Goal: Information Seeking & Learning: Learn about a topic

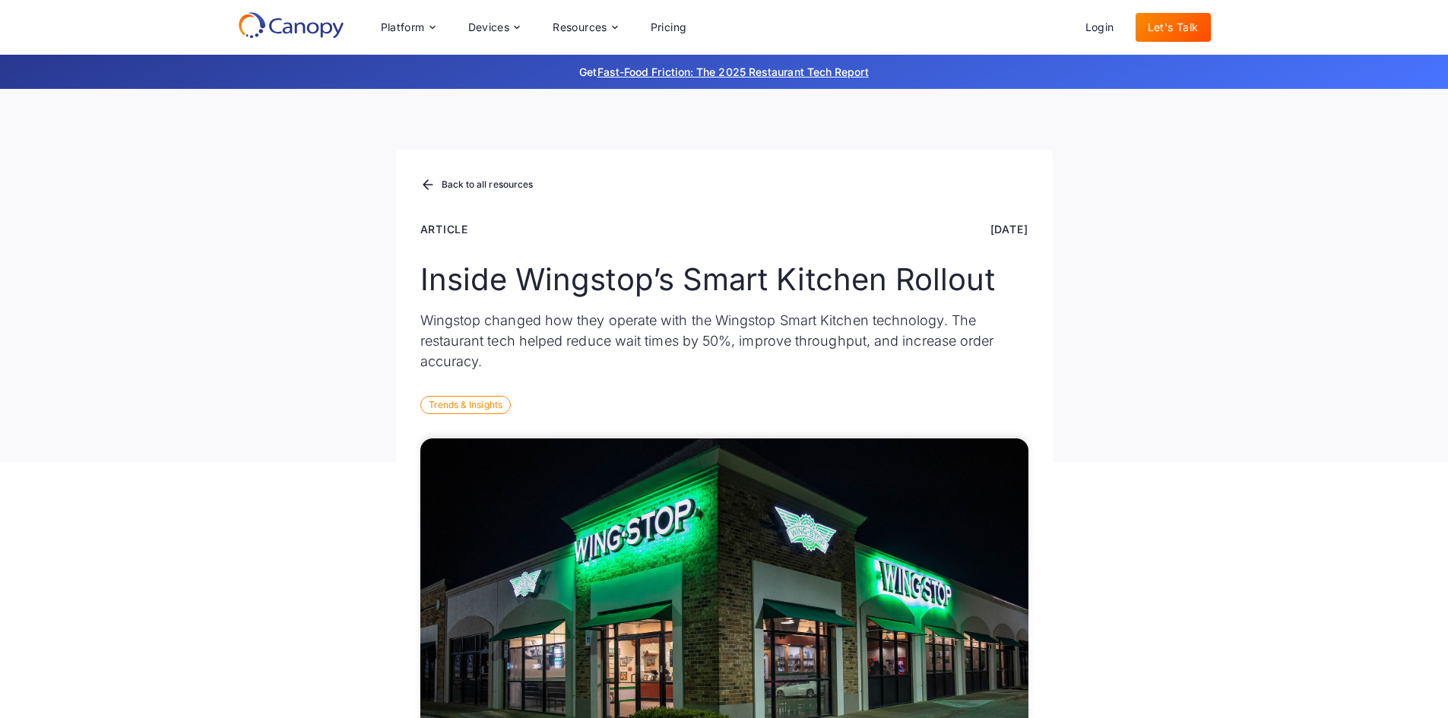
click at [221, 280] on div "Back to all resources Article [DATE] Inside Wingstop’s Smart Kitchen Rollout Wi…" at bounding box center [724, 276] width 1448 height 374
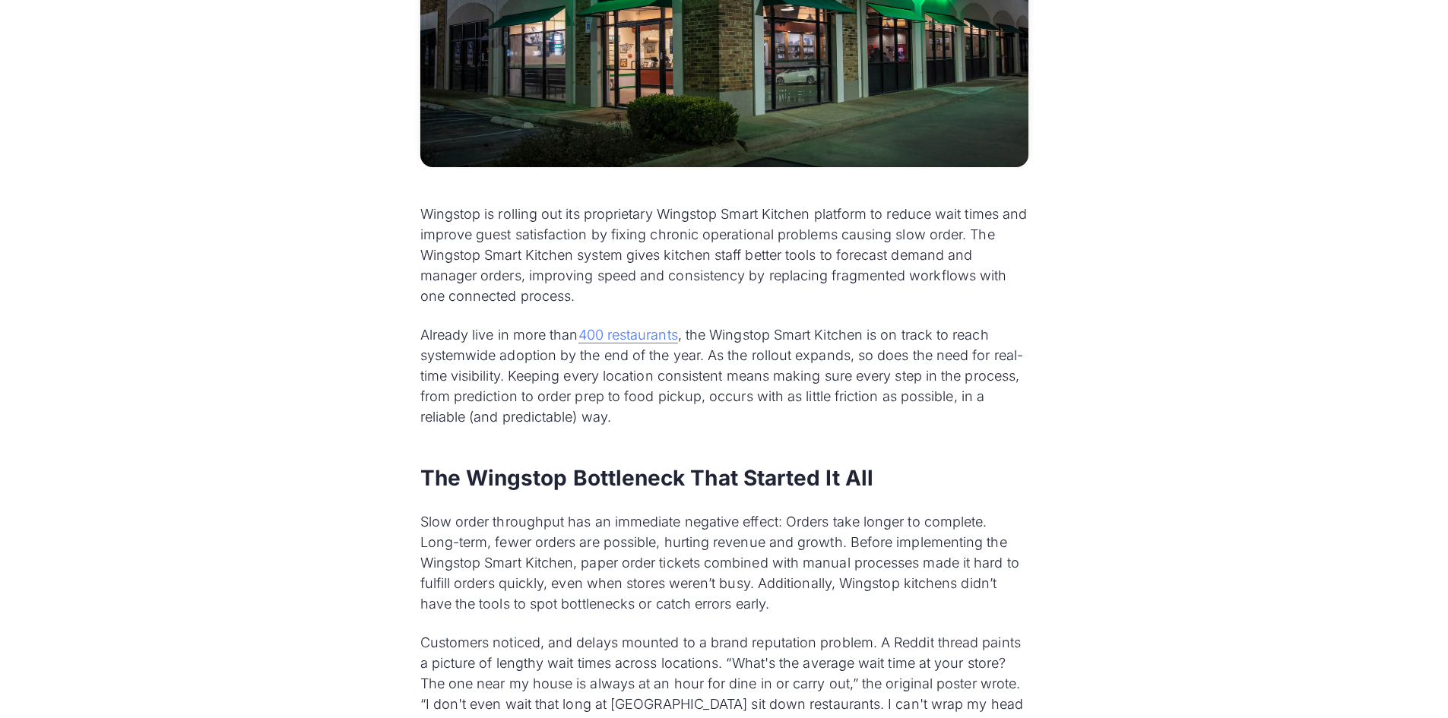
scroll to position [684, 0]
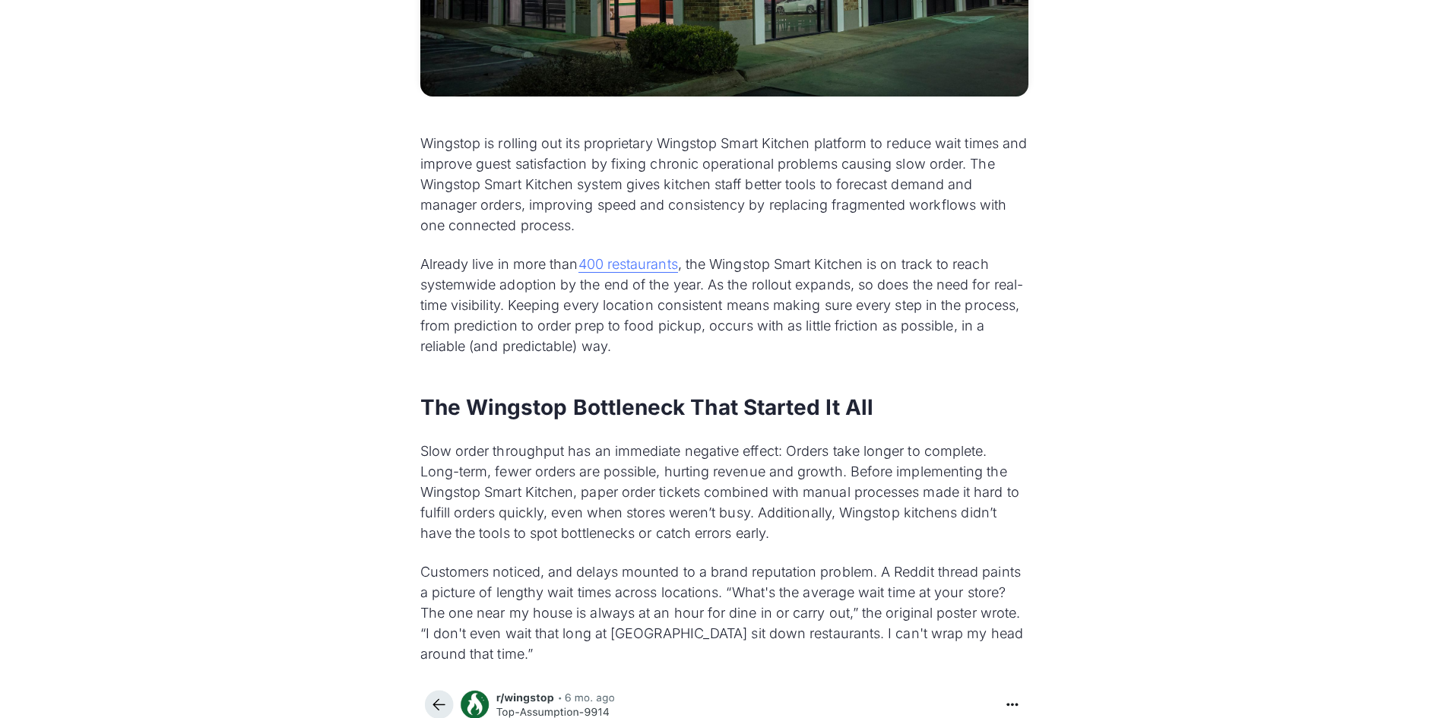
click at [748, 499] on p "Slow order throughput has an immediate negative effect: Orders take longer to c…" at bounding box center [724, 492] width 608 height 103
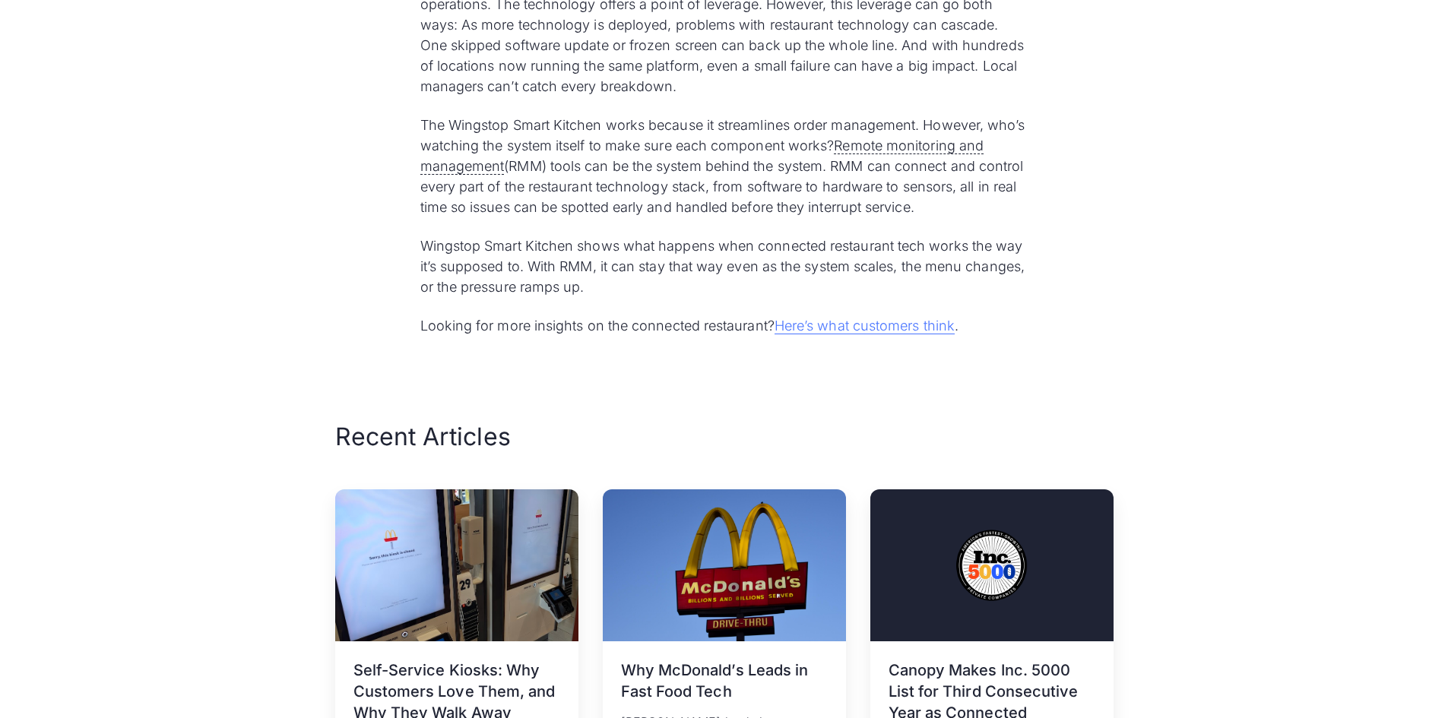
scroll to position [4256, 0]
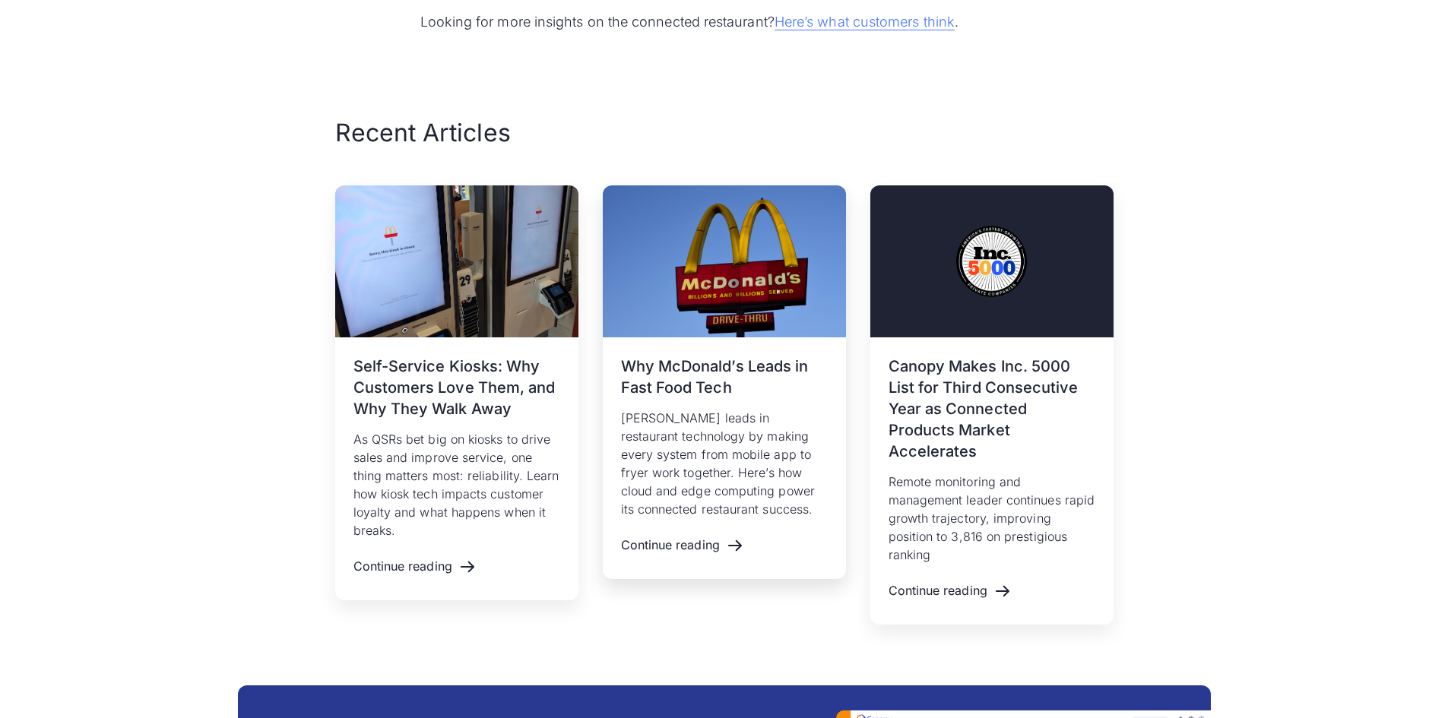
click at [795, 372] on h3 "Why McDonald’s Leads in Fast Food Tech" at bounding box center [724, 377] width 207 height 43
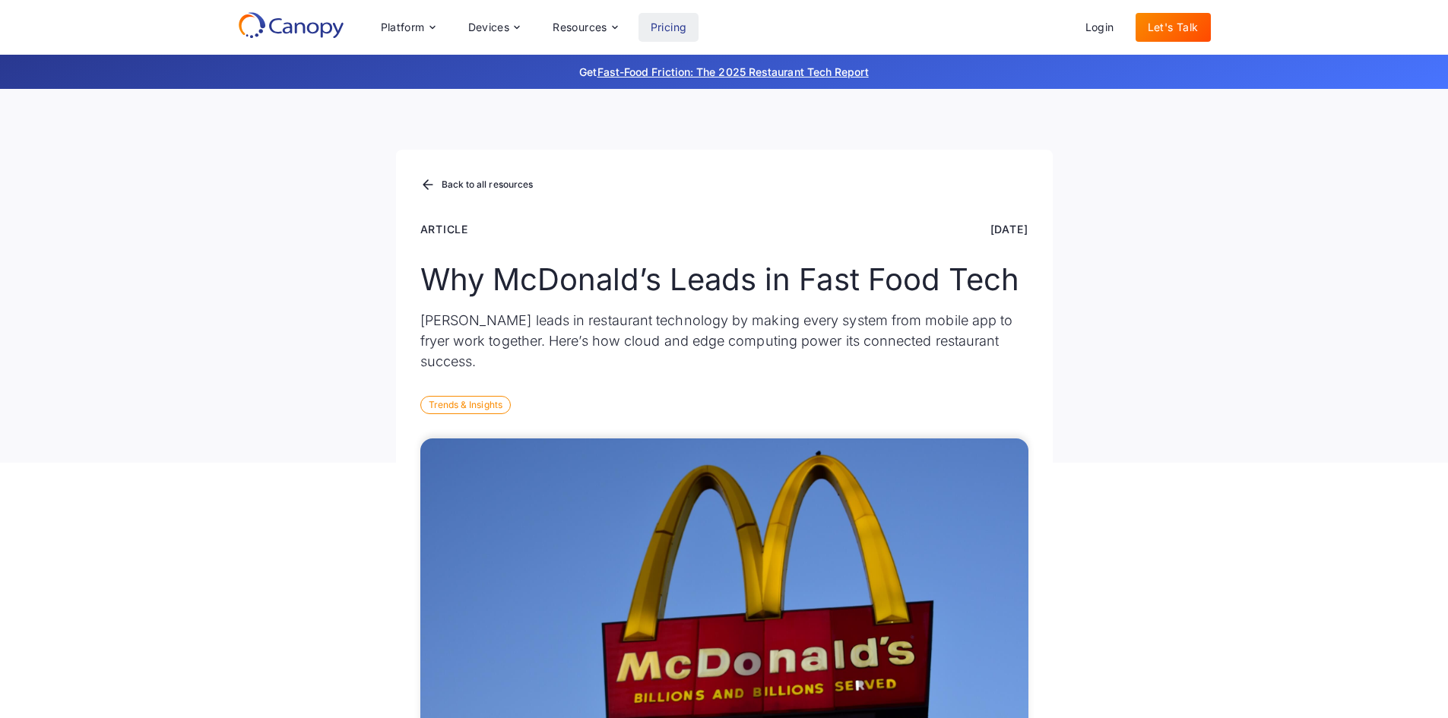
click at [661, 28] on link "Pricing" at bounding box center [668, 27] width 61 height 29
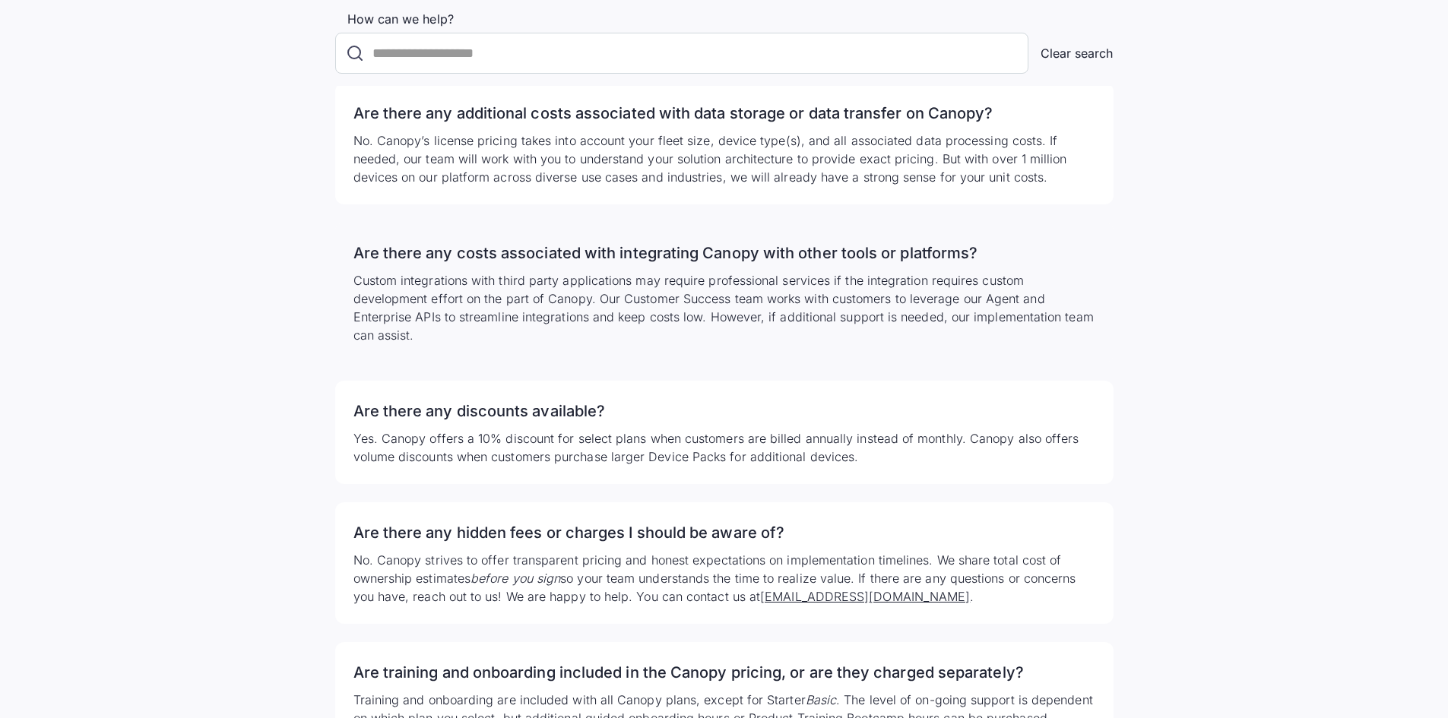
scroll to position [3040, 0]
